Goal: Task Accomplishment & Management: Complete application form

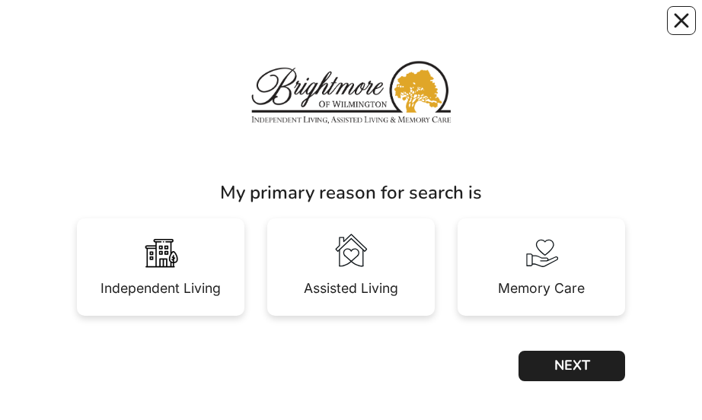
click at [177, 30] on img at bounding box center [160, 252] width 43 height 43
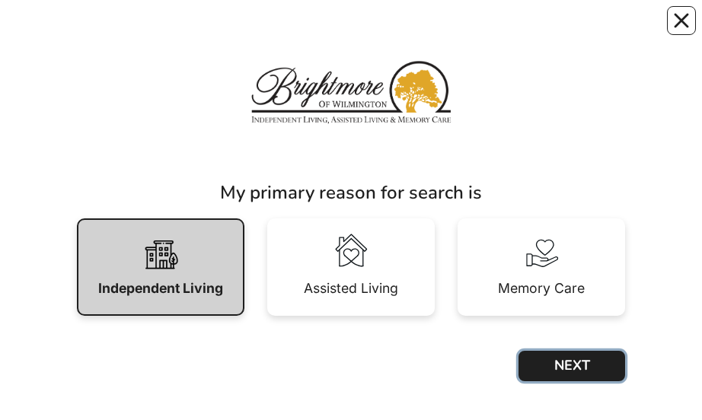
click at [581, 30] on button "NEXT" at bounding box center [571, 366] width 107 height 30
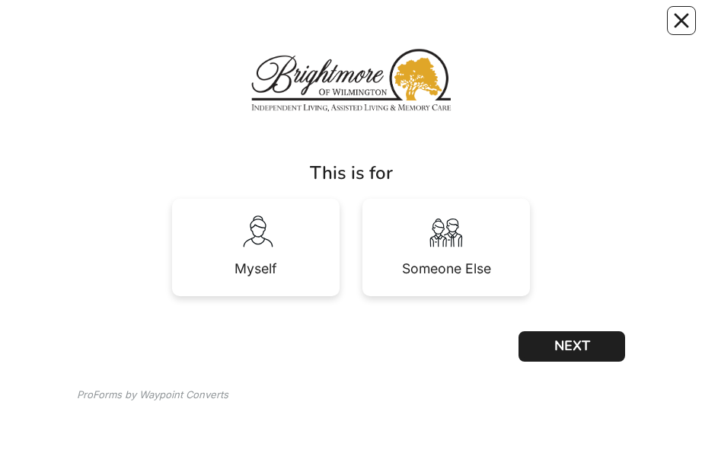
click at [275, 251] on img at bounding box center [255, 232] width 43 height 43
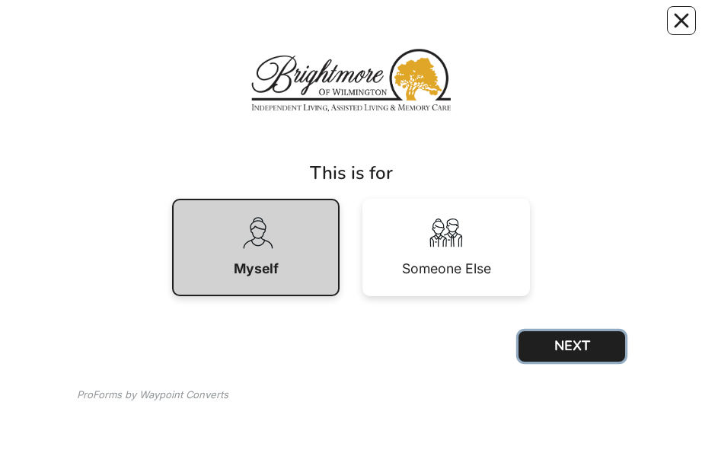
click at [598, 350] on button "NEXT" at bounding box center [571, 346] width 107 height 30
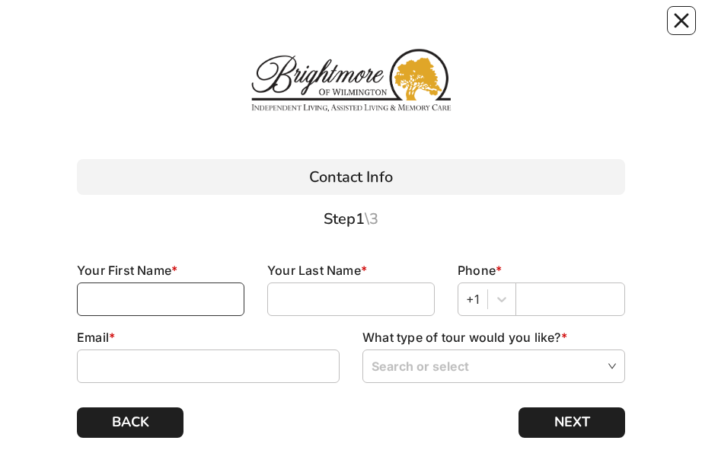
click at [177, 301] on input at bounding box center [160, 298] width 167 height 33
type input "[PERSON_NAME]"
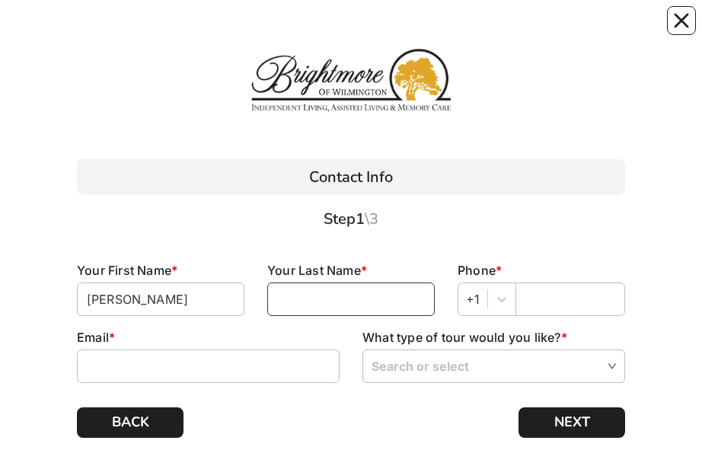
type input "[PERSON_NAME]"
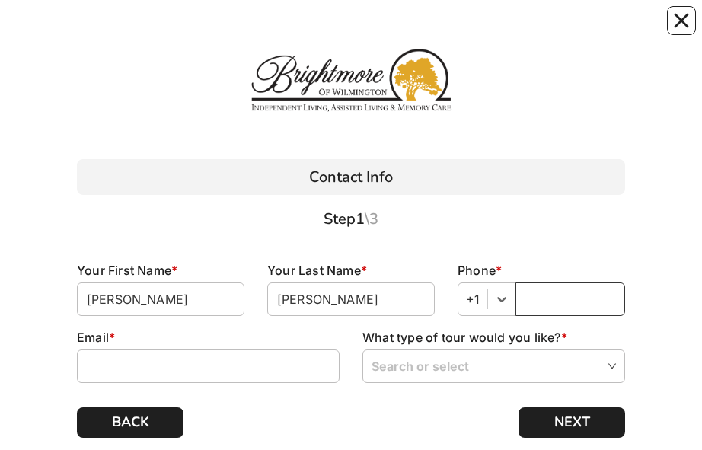
click at [543, 285] on input "text" at bounding box center [570, 298] width 110 height 33
type input "9107561514"
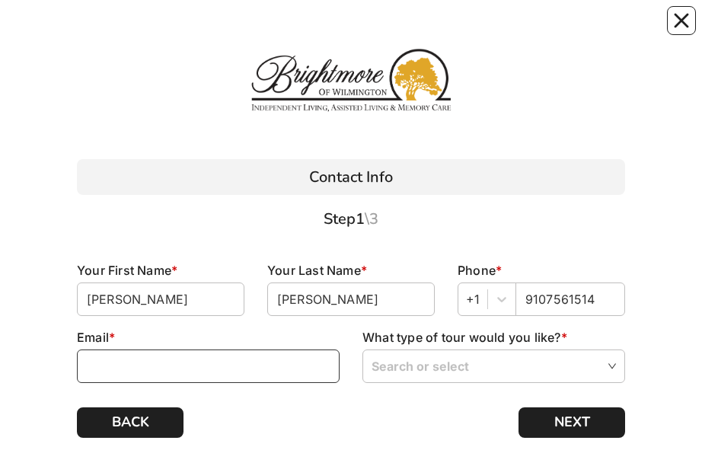
click at [208, 376] on input at bounding box center [208, 365] width 263 height 33
type input "[EMAIL_ADDRESS][DOMAIN_NAME]"
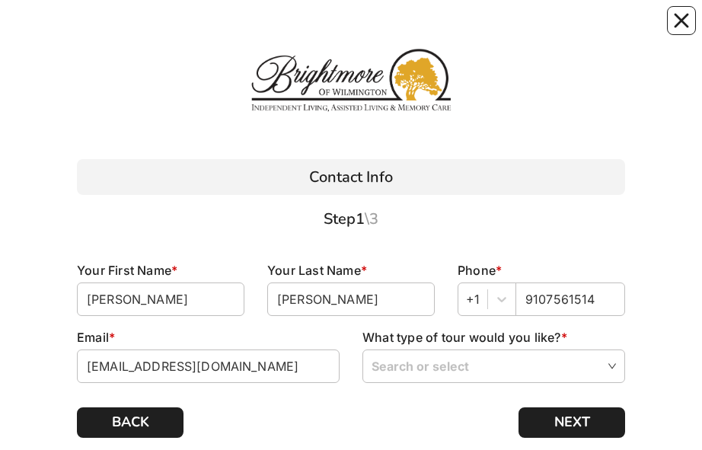
click at [607, 369] on input "search" at bounding box center [493, 365] width 244 height 30
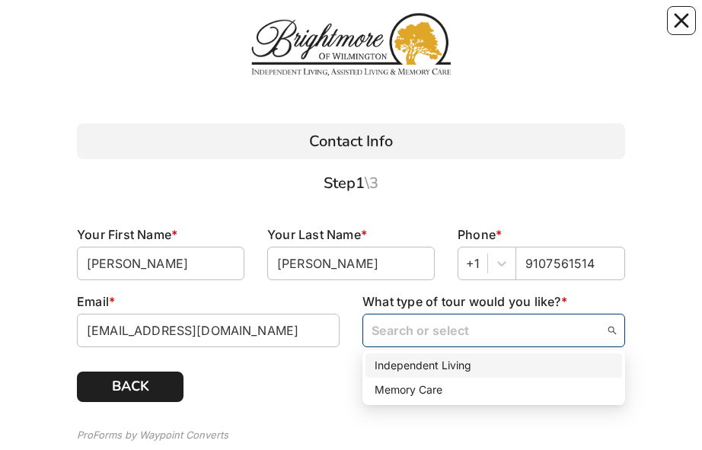
scroll to position [49, 0]
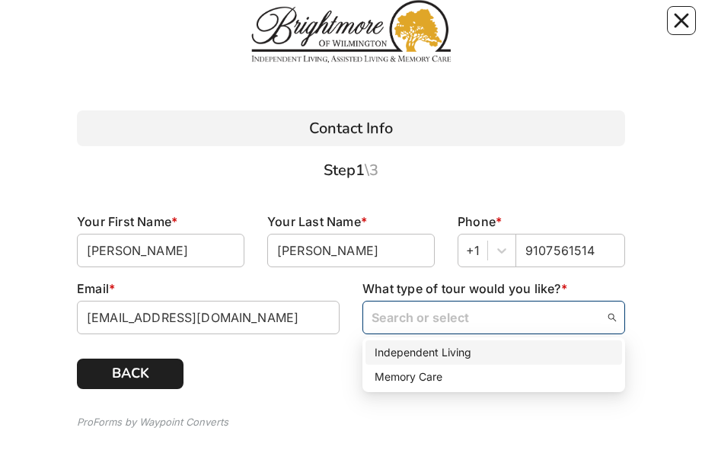
click at [478, 347] on div "Independent Living" at bounding box center [493, 352] width 238 height 17
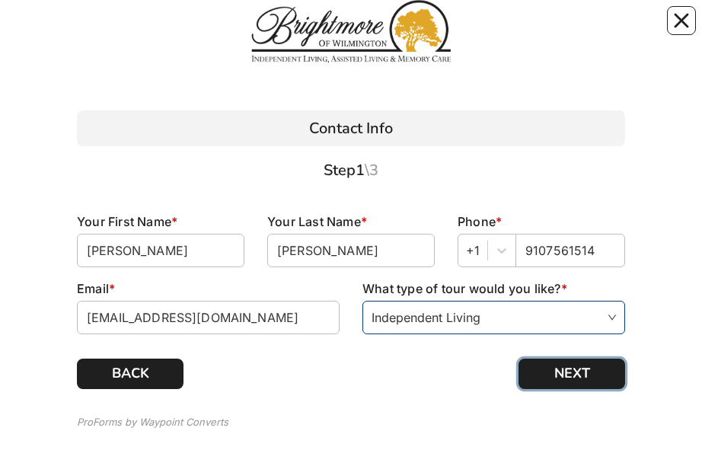
click at [590, 375] on button "NEXT" at bounding box center [571, 373] width 107 height 30
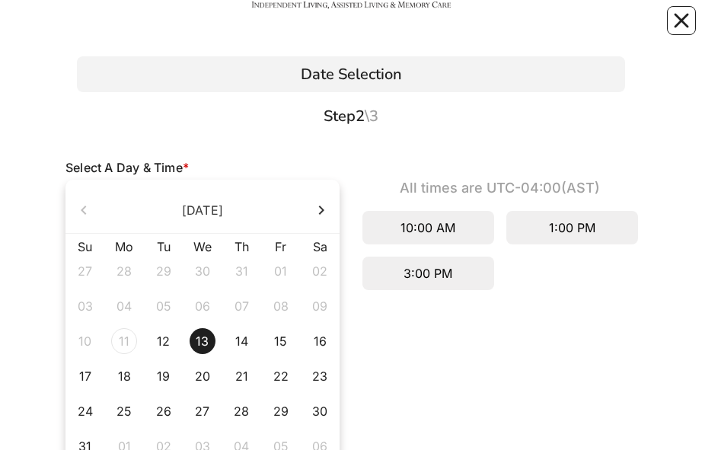
scroll to position [107, 0]
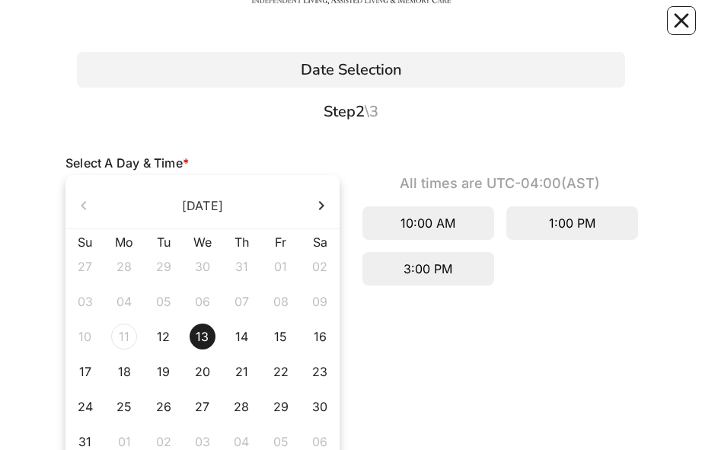
click at [281, 327] on div "15" at bounding box center [281, 336] width 26 height 26
click at [440, 279] on div "3:00 PM" at bounding box center [428, 268] width 132 height 33
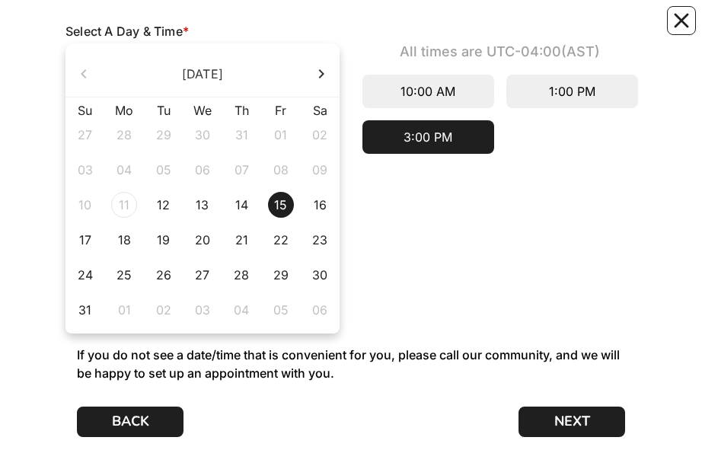
scroll to position [240, 0]
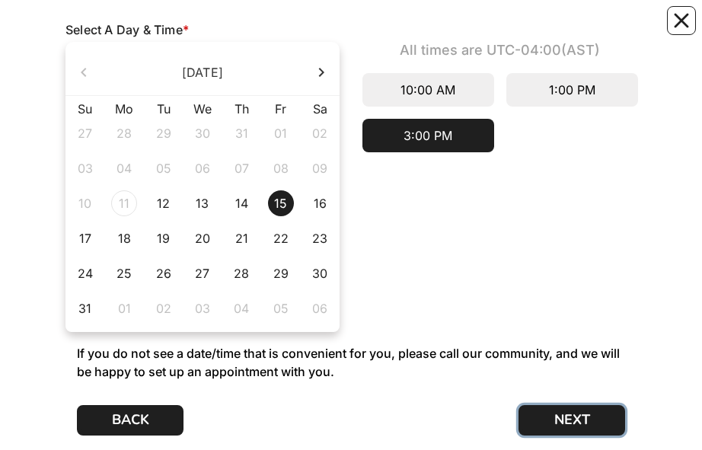
click at [584, 422] on button "NEXT" at bounding box center [571, 420] width 107 height 30
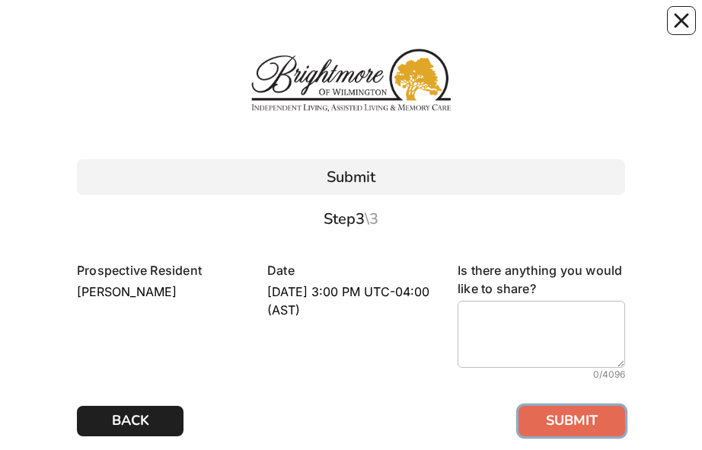
click at [581, 428] on button "SUBMIT" at bounding box center [571, 421] width 107 height 30
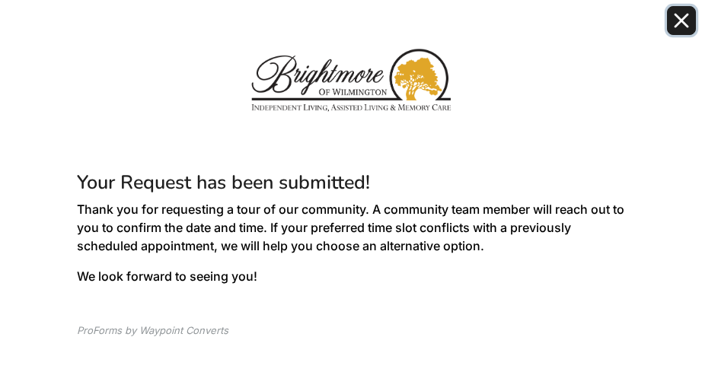
click at [673, 25] on icon "Close" at bounding box center [680, 20] width 15 height 15
